Goal: Information Seeking & Learning: Learn about a topic

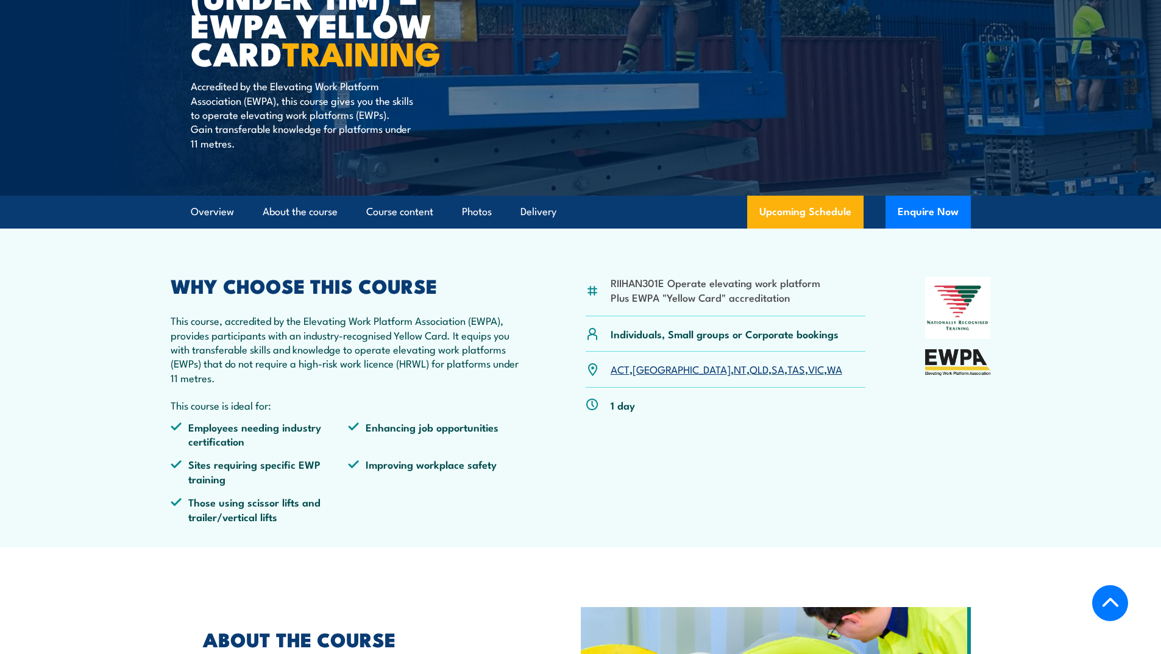
scroll to position [244, 0]
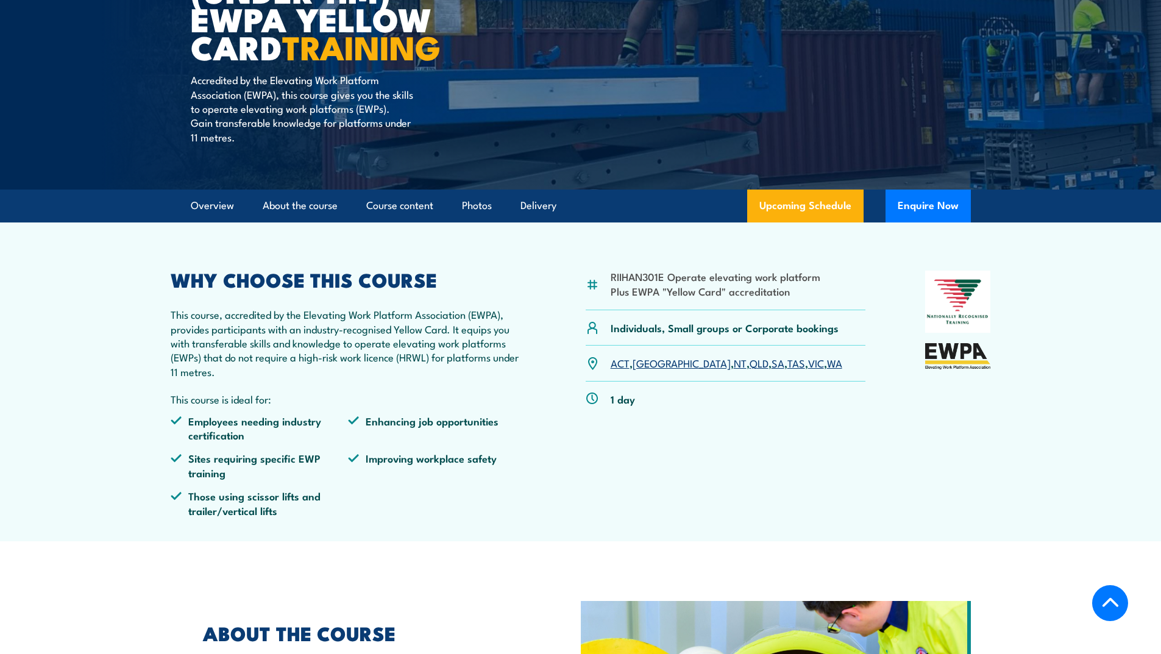
click at [701, 284] on li "Plus EWPA "Yellow Card" accreditation" at bounding box center [716, 291] width 210 height 14
click at [791, 294] on li "Plus EWPA "Yellow Card" accreditation" at bounding box center [716, 291] width 210 height 14
click at [787, 293] on li "Plus EWPA "Yellow Card" accreditation" at bounding box center [716, 291] width 210 height 14
drag, startPoint x: 787, startPoint y: 293, endPoint x: 625, endPoint y: 281, distance: 162.0
click at [625, 281] on ul "RIIHAN301E Operate elevating work platform Plus EWPA "Yellow Card" accreditation" at bounding box center [716, 283] width 210 height 29
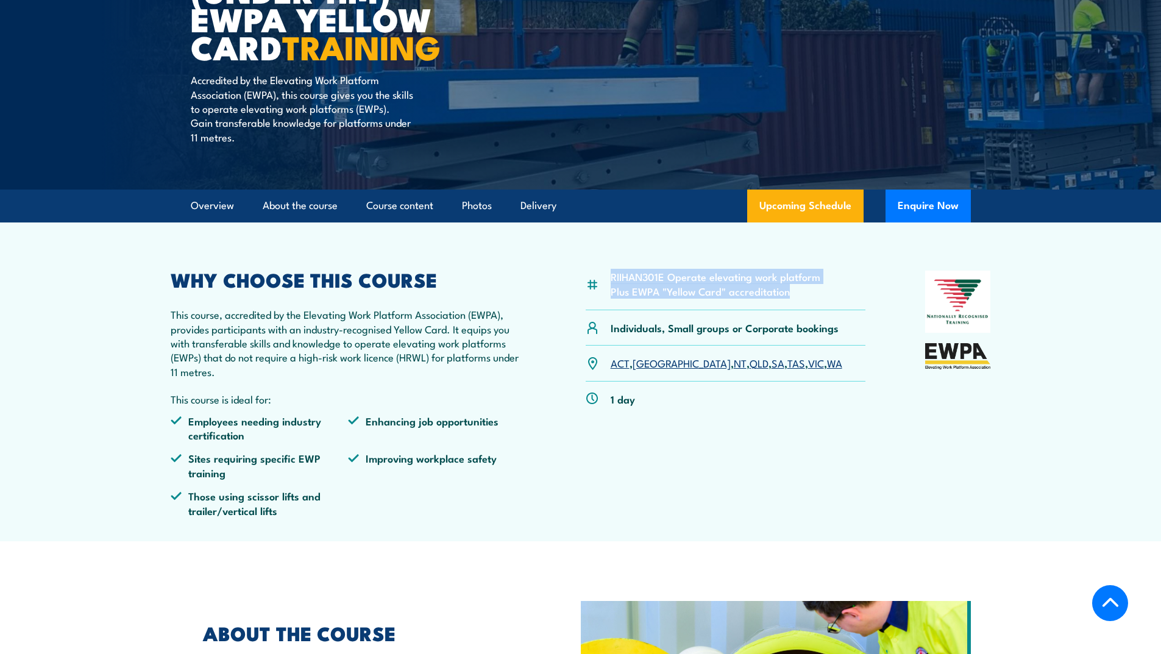
copy div "RIIHAN301E Operate elevating work platform Plus EWPA "Yellow Card" accreditation"
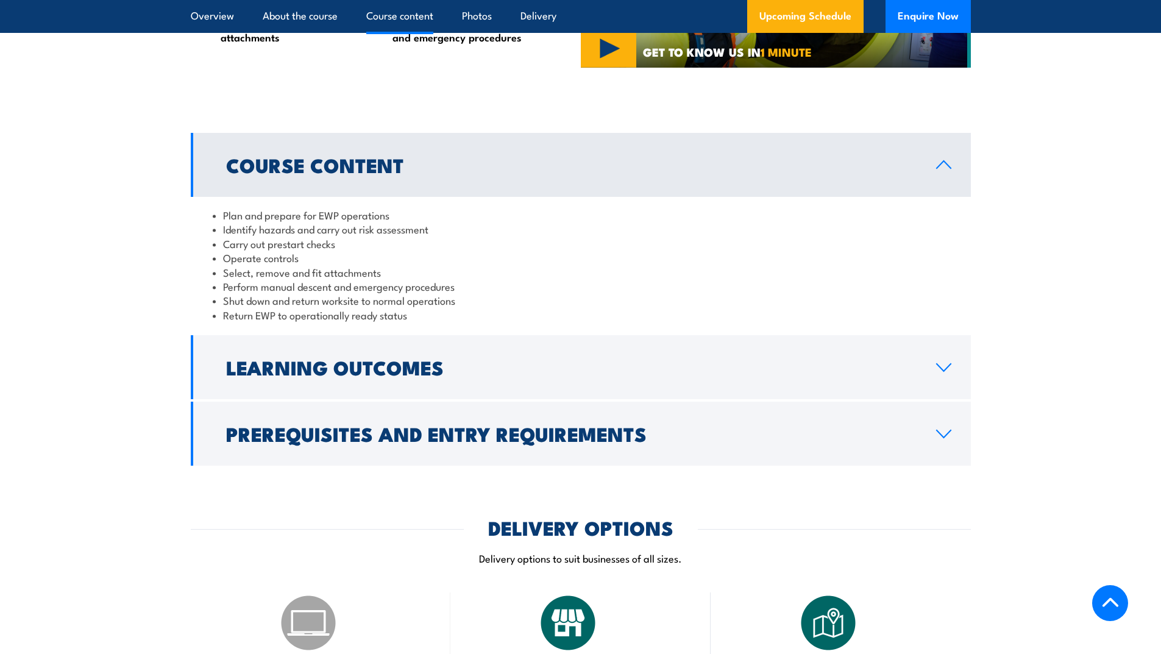
scroll to position [1036, 0]
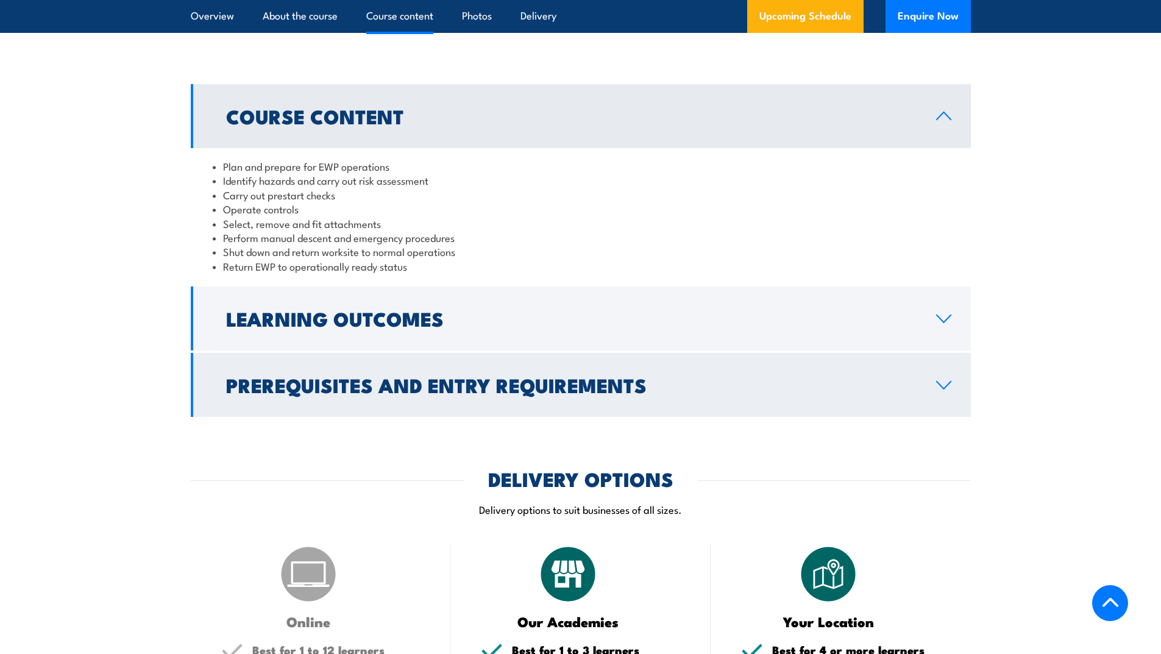
click at [947, 385] on icon at bounding box center [944, 385] width 14 height 7
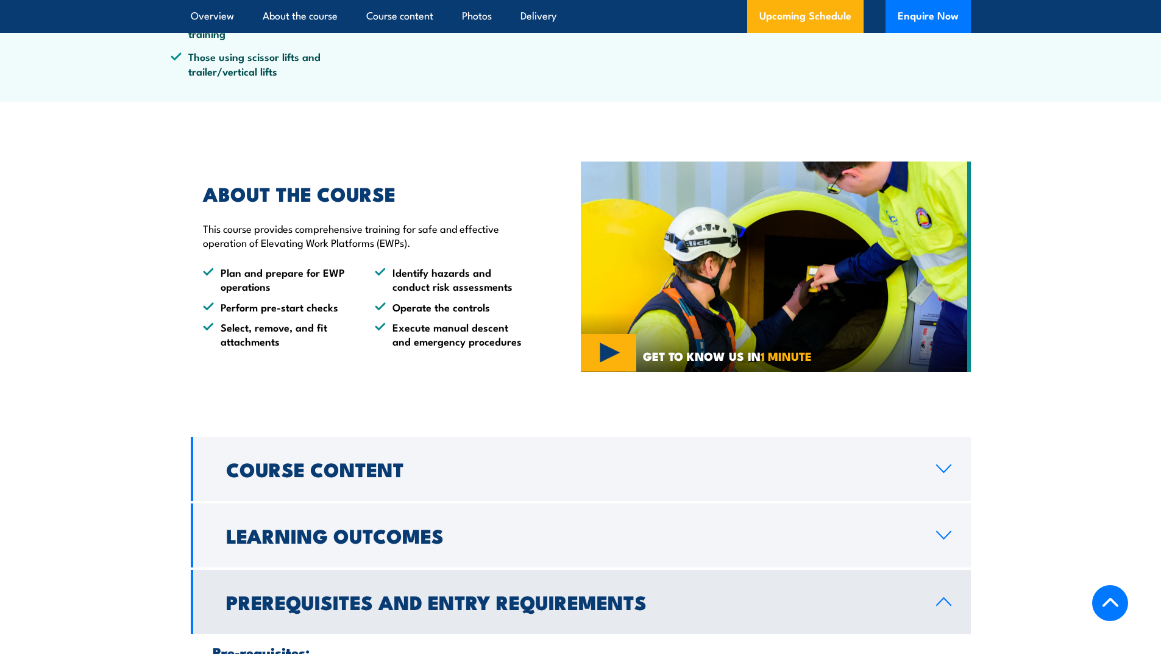
scroll to position [914, 0]
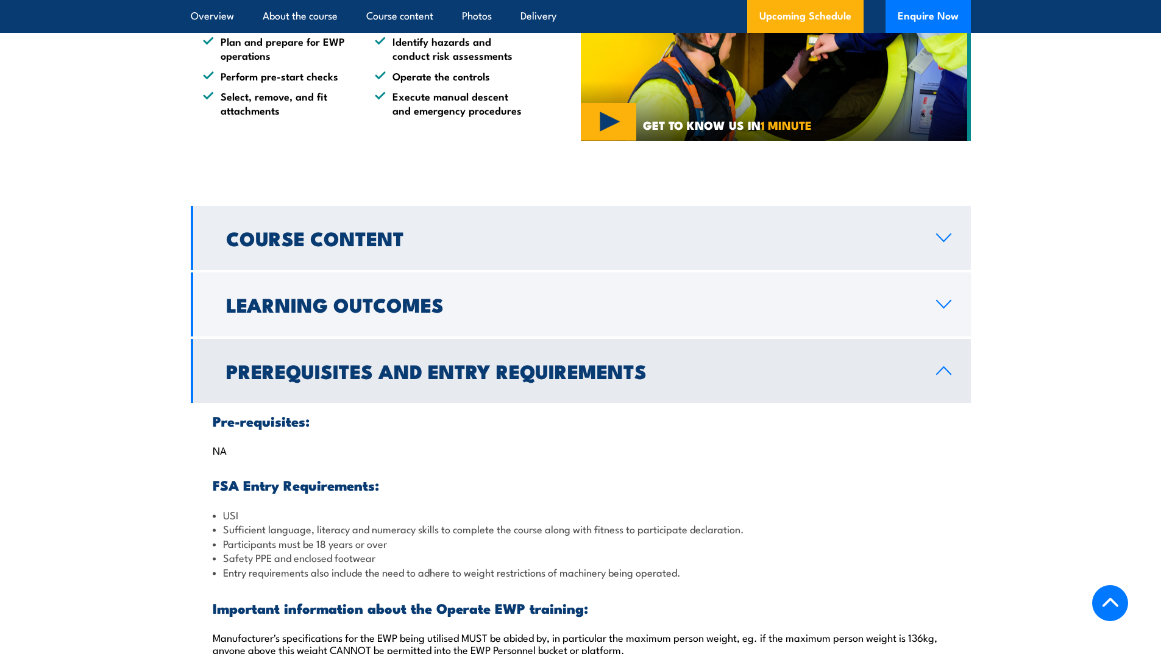
click at [947, 241] on icon at bounding box center [944, 238] width 16 height 10
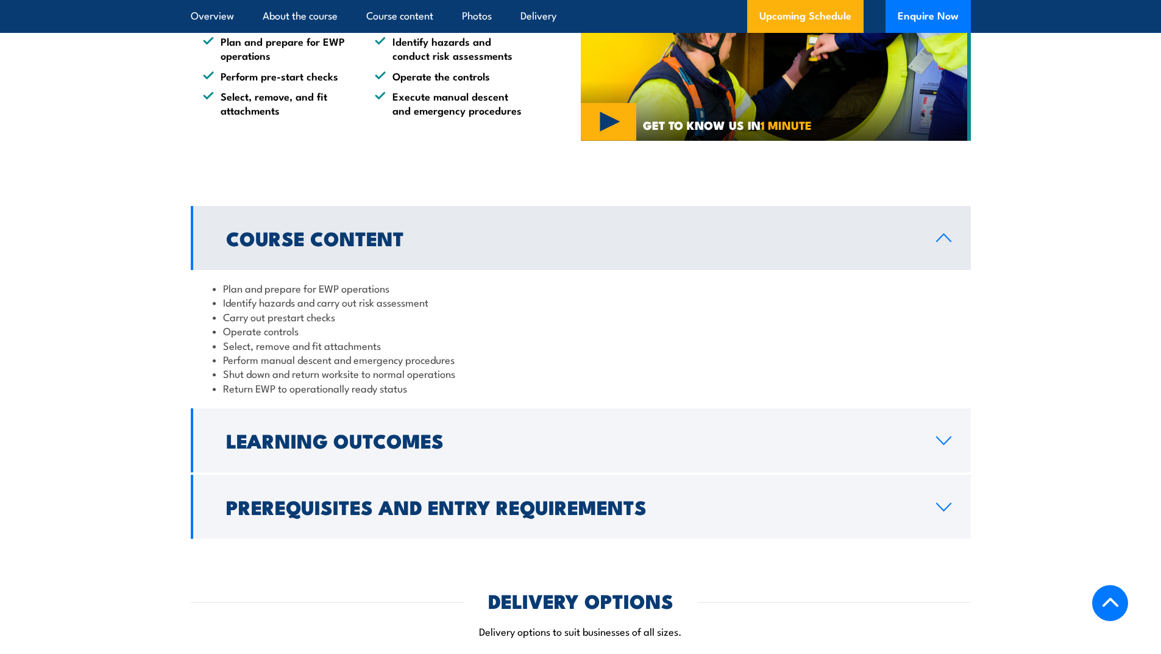
click at [947, 241] on icon at bounding box center [944, 238] width 16 height 10
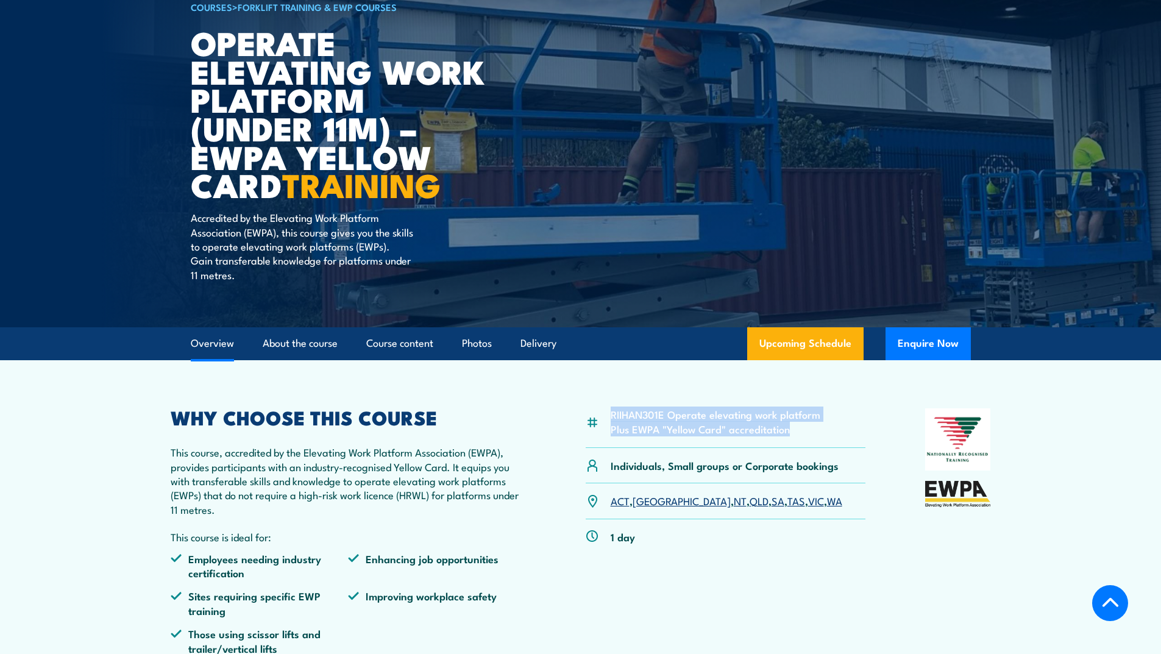
scroll to position [0, 0]
